Goal: Information Seeking & Learning: Learn about a topic

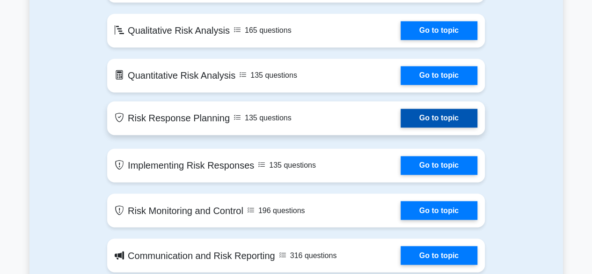
scroll to position [702, 0]
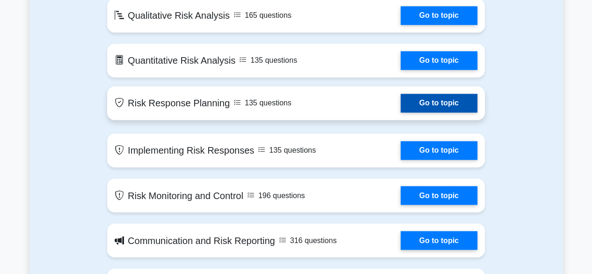
click at [445, 109] on link "Go to topic" at bounding box center [438, 103] width 77 height 19
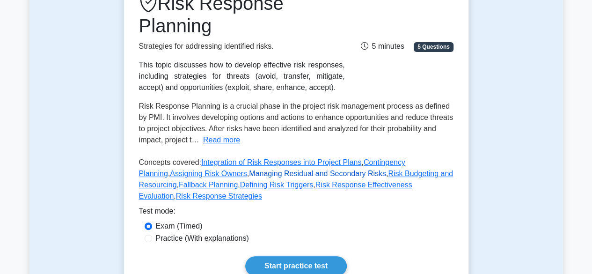
scroll to position [281, 0]
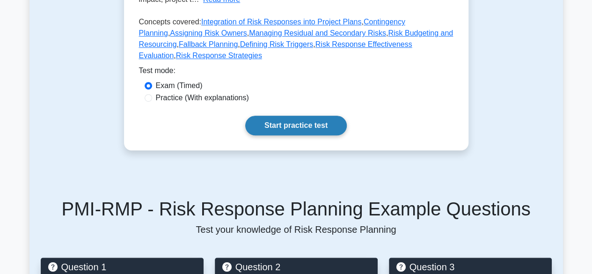
click at [263, 116] on link "Start practice test" at bounding box center [296, 126] width 102 height 20
